Goal: Task Accomplishment & Management: Use online tool/utility

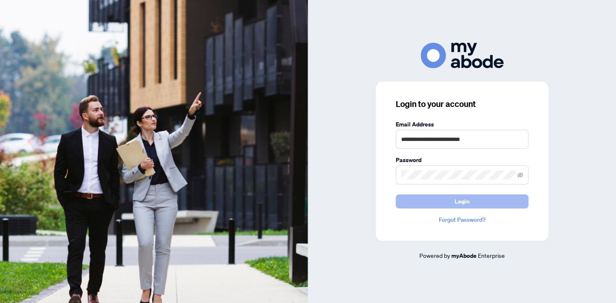
click at [464, 203] on span "Login" at bounding box center [461, 201] width 15 height 13
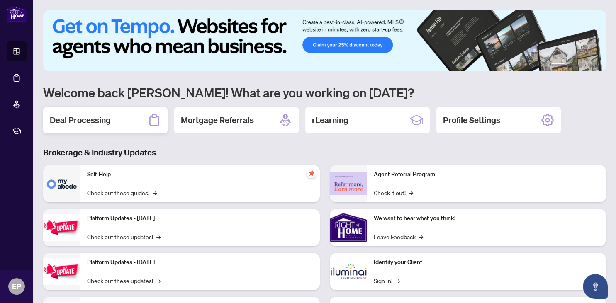
click at [75, 126] on h2 "Deal Processing" at bounding box center [80, 120] width 61 height 12
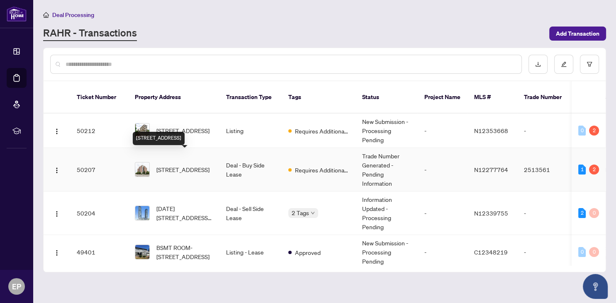
click at [192, 165] on span "[STREET_ADDRESS]" at bounding box center [182, 169] width 53 height 9
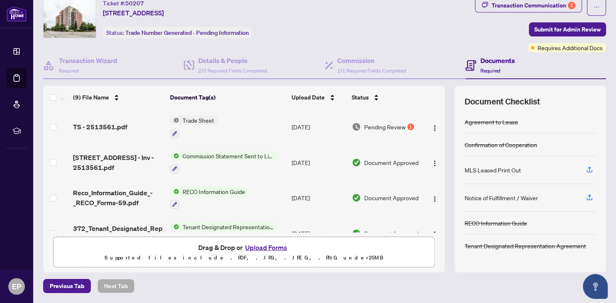
scroll to position [12, 0]
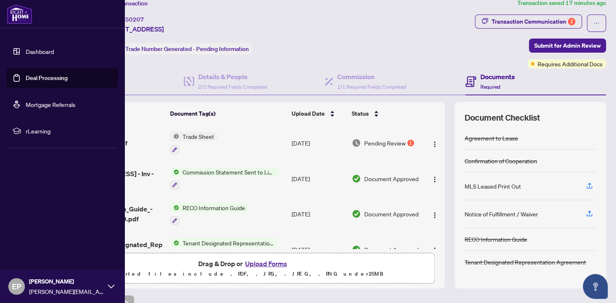
click at [42, 51] on link "Dashboard" at bounding box center [40, 51] width 28 height 7
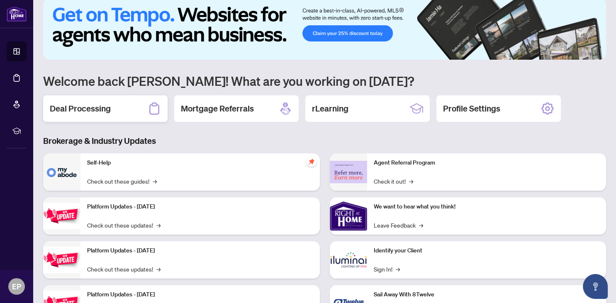
click at [87, 112] on h2 "Deal Processing" at bounding box center [80, 109] width 61 height 12
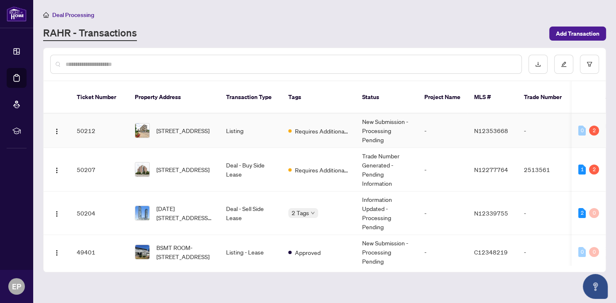
scroll to position [46, 0]
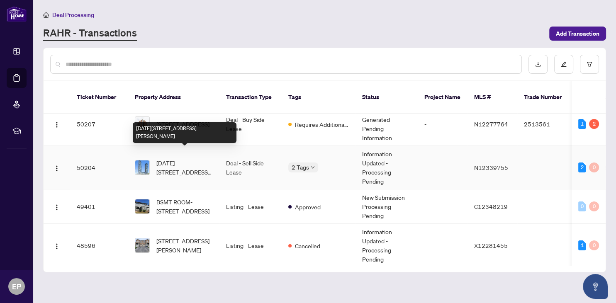
click at [187, 160] on span "[DATE][STREET_ADDRESS][PERSON_NAME]" at bounding box center [184, 167] width 56 height 18
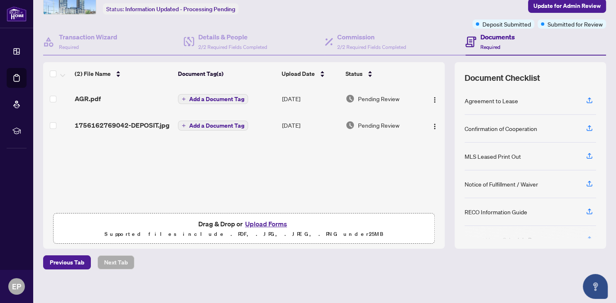
scroll to position [56, 0]
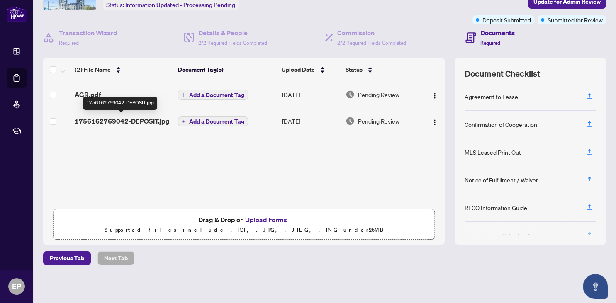
click at [146, 120] on span "1756162769042-DEPOSIT.jpg" at bounding box center [122, 121] width 95 height 10
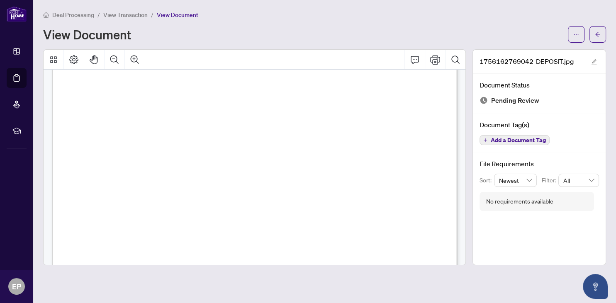
scroll to position [72, 0]
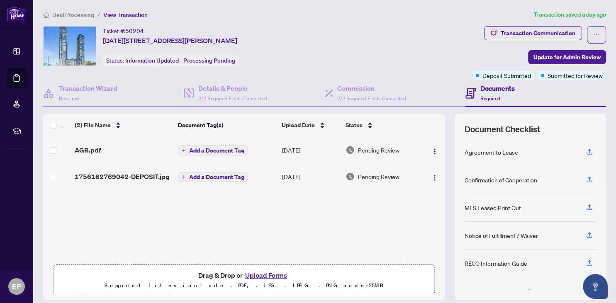
scroll to position [0, 0]
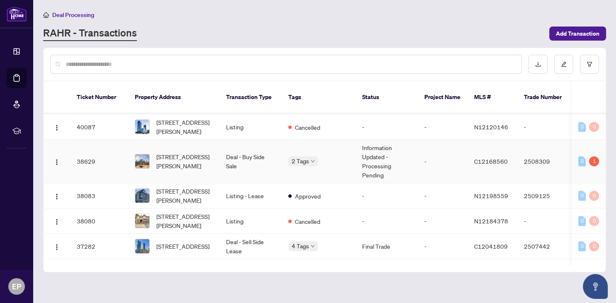
scroll to position [458, 0]
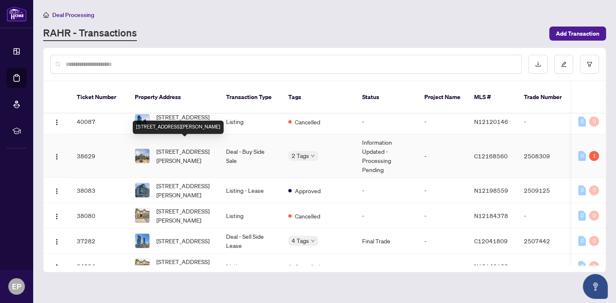
click at [182, 150] on span "[STREET_ADDRESS][PERSON_NAME]" at bounding box center [184, 156] width 56 height 18
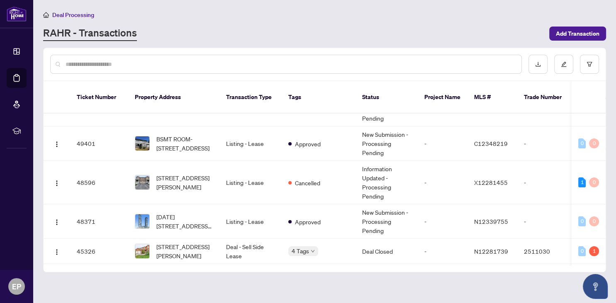
scroll to position [92, 0]
